Goal: Register for event/course

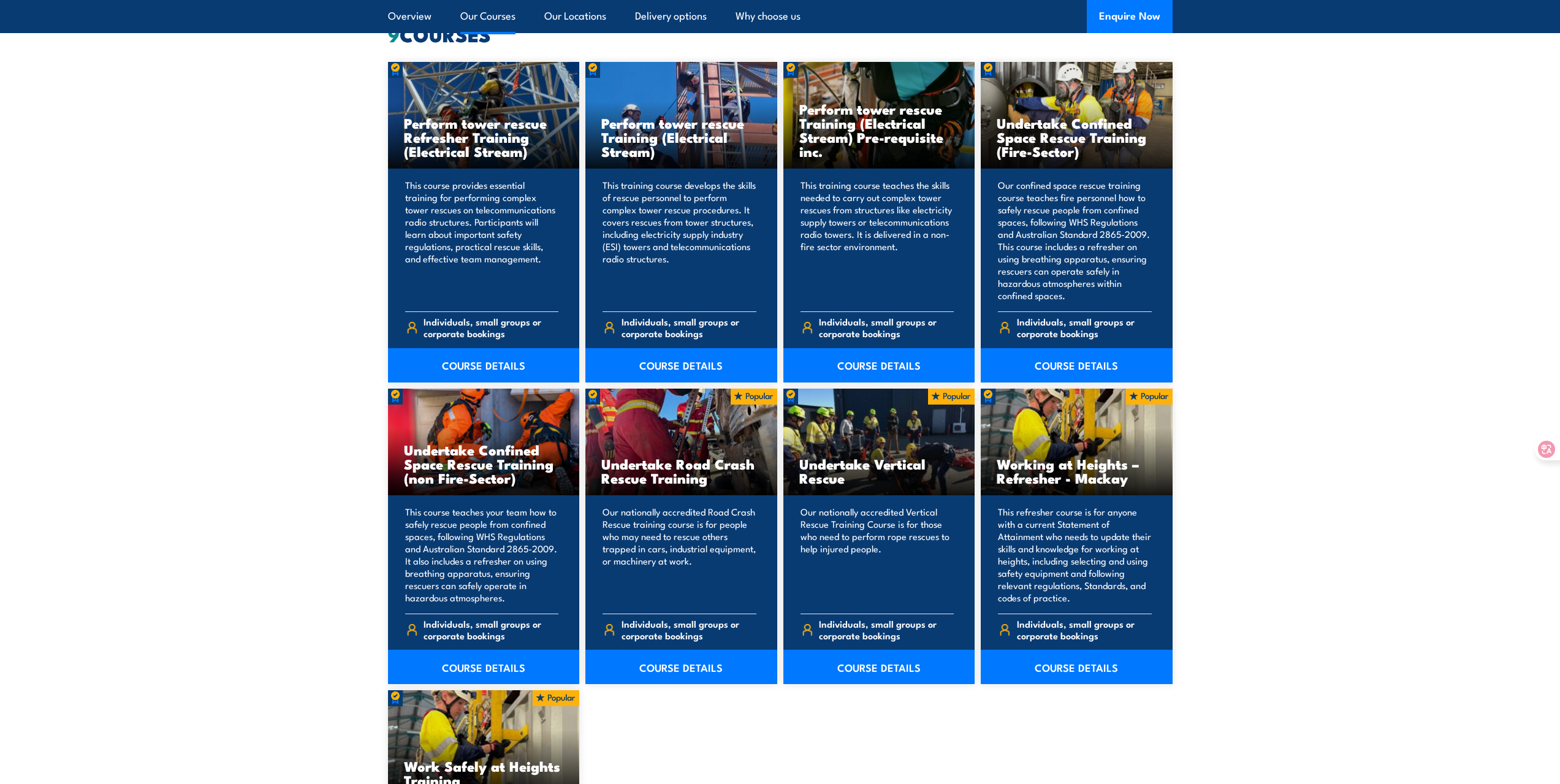
scroll to position [1042, 0]
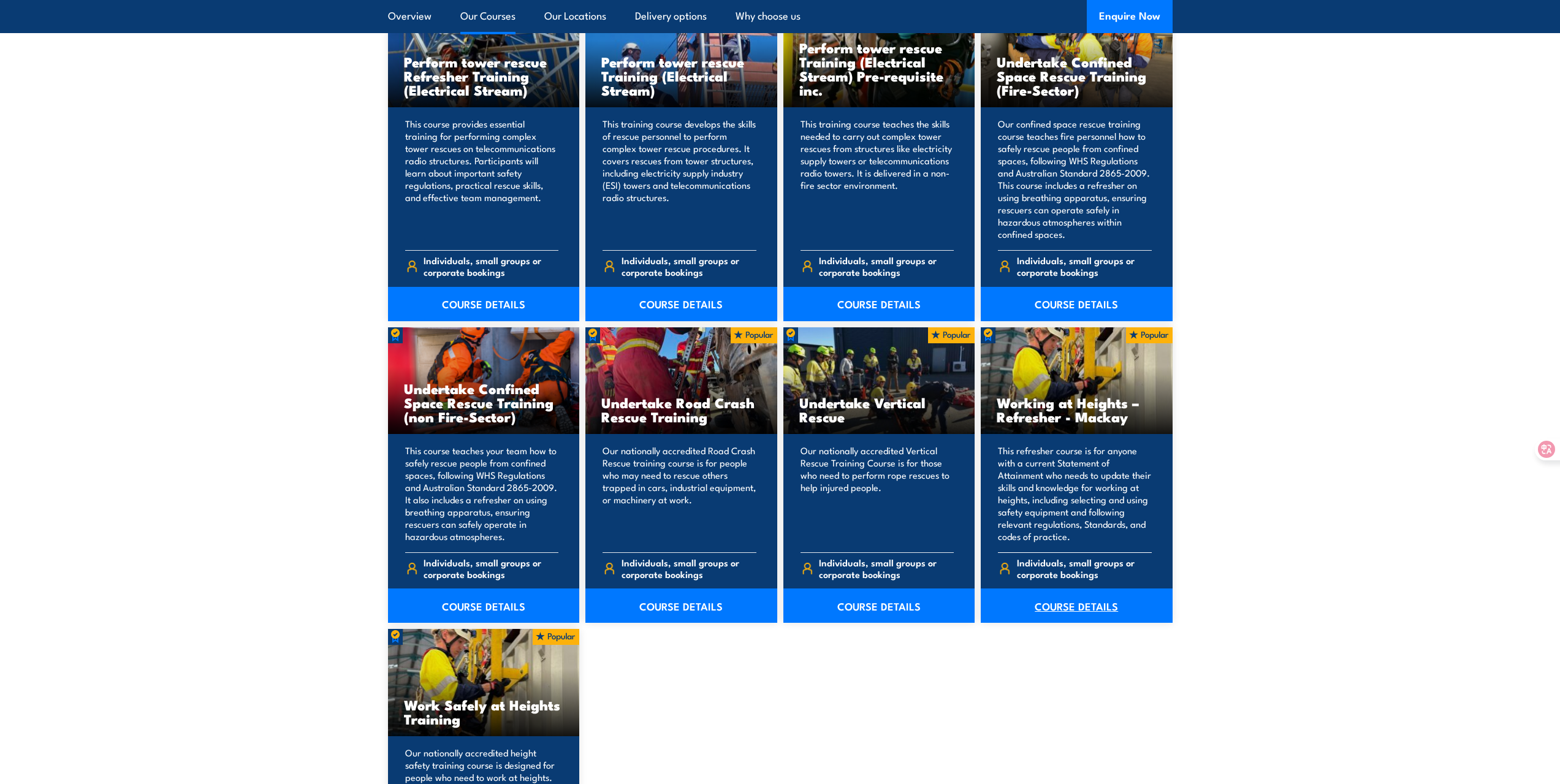
click at [1057, 607] on link "COURSE DETAILS" at bounding box center [1077, 605] width 192 height 34
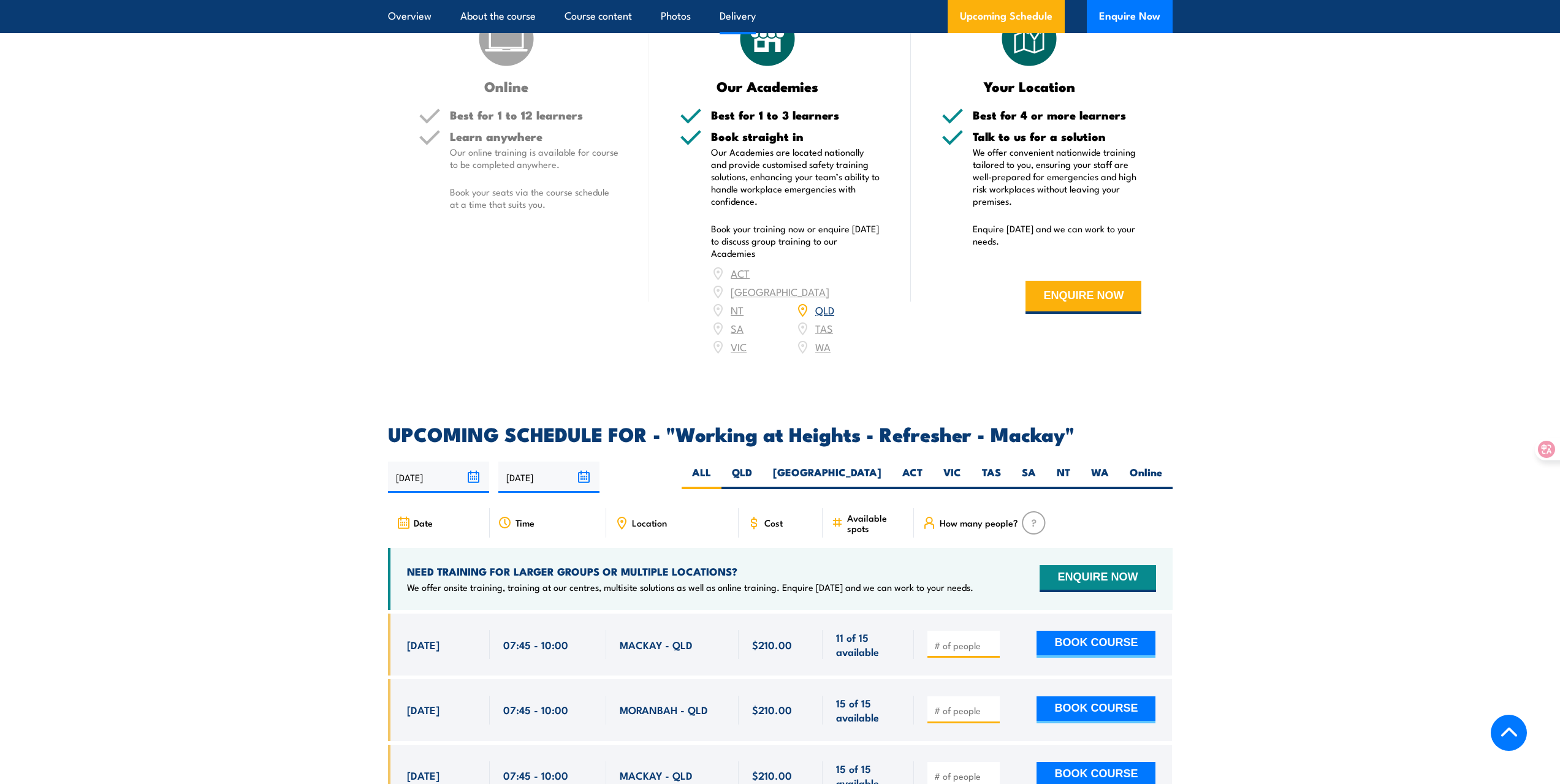
scroll to position [1593, 0]
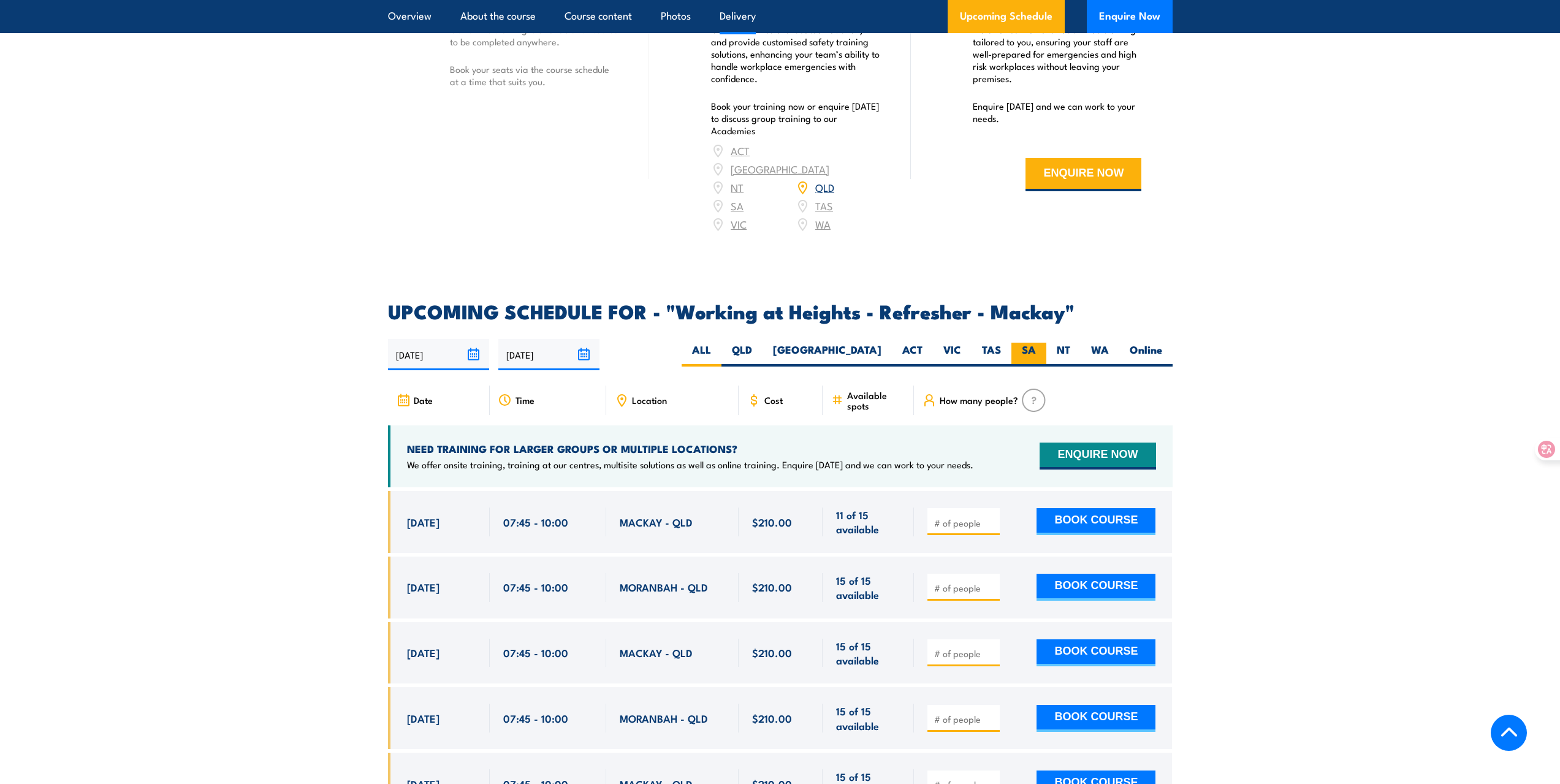
click at [1021, 365] on label "SA" at bounding box center [1029, 355] width 35 height 24
click at [1036, 351] on input "SA" at bounding box center [1040, 346] width 8 height 8
radio input "true"
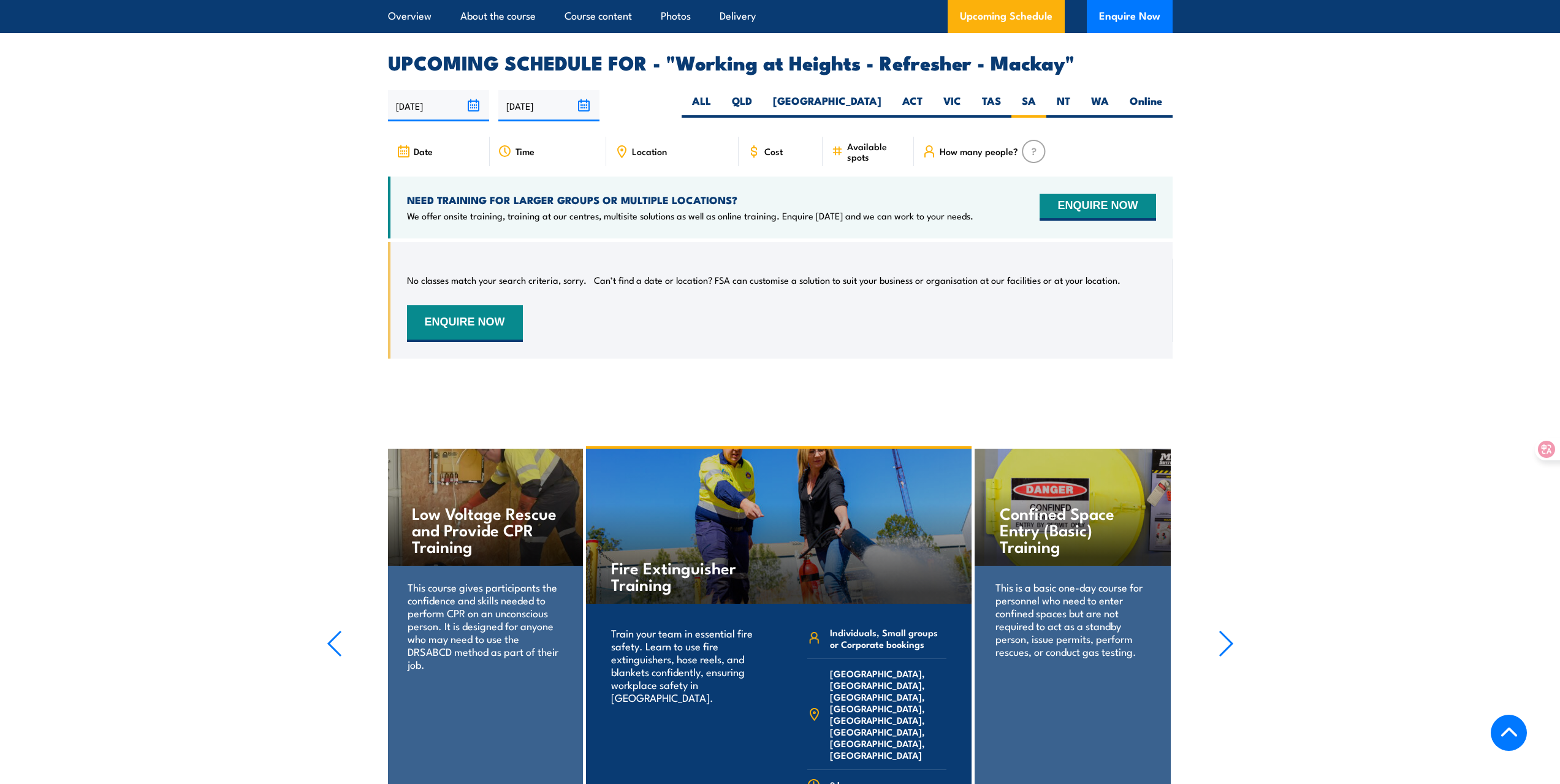
scroll to position [1781, 0]
